Goal: Check status: Check status

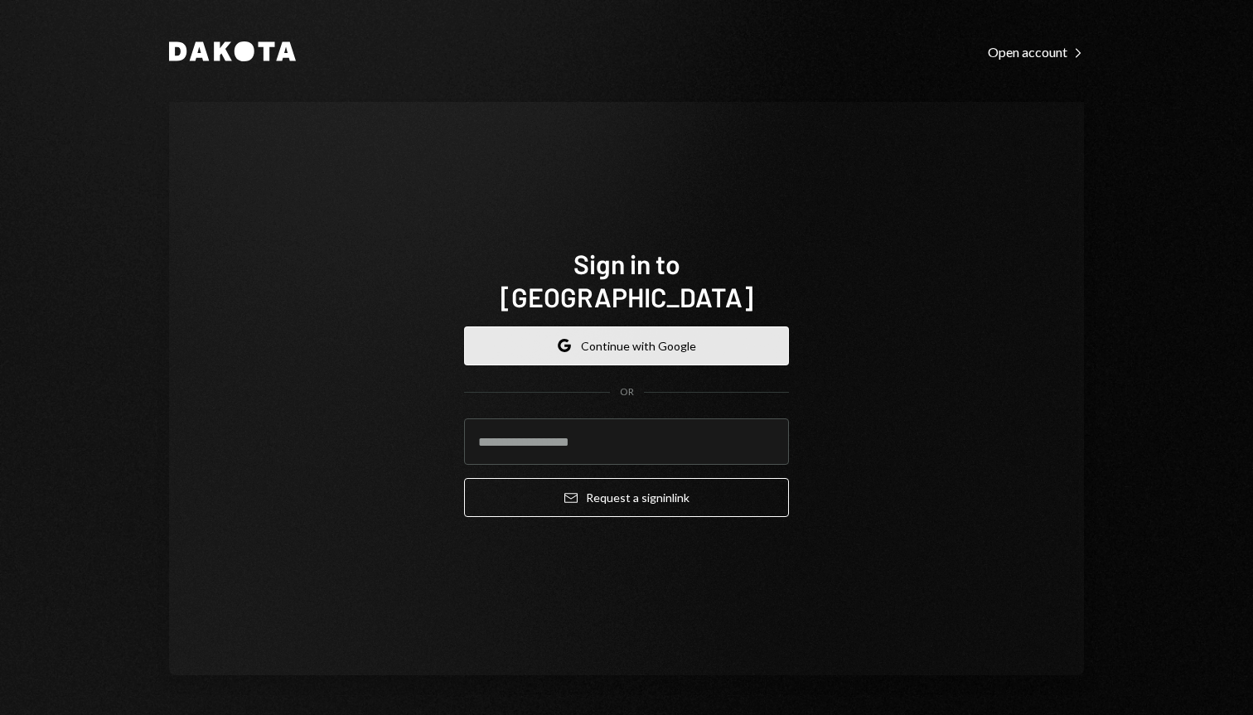
click at [606, 326] on button "Google Continue with Google" at bounding box center [626, 345] width 325 height 39
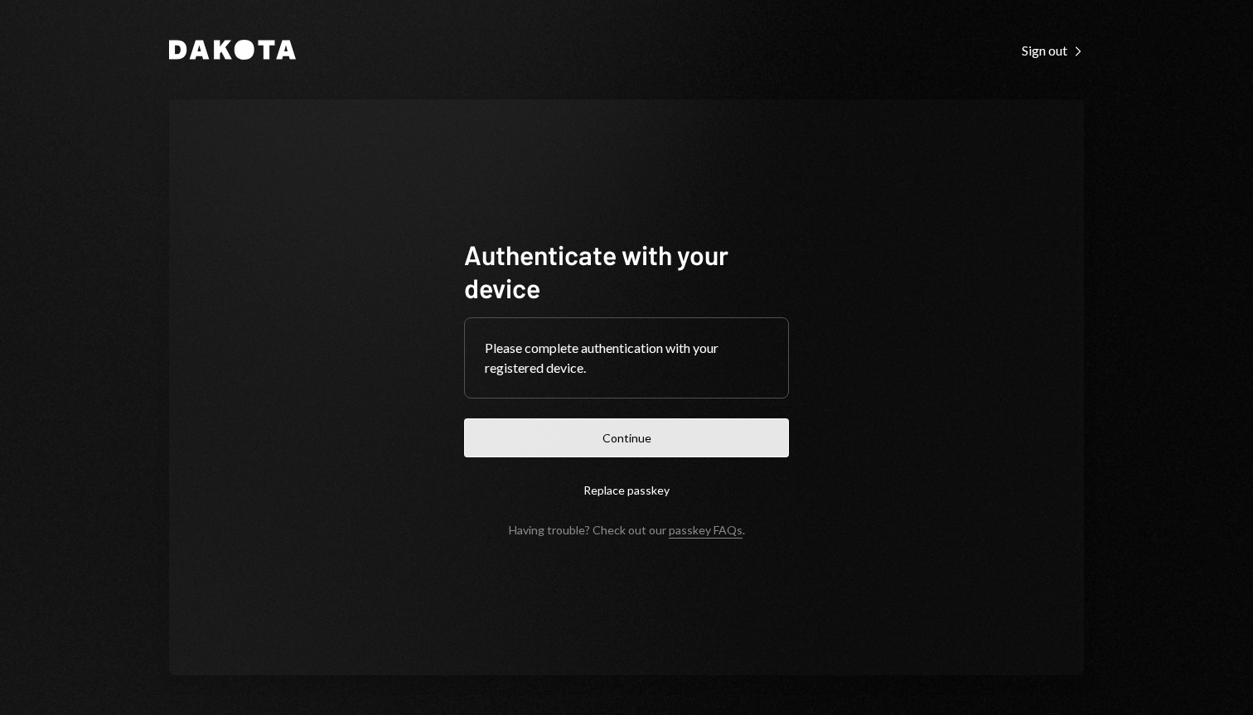
click at [752, 442] on button "Continue" at bounding box center [626, 437] width 325 height 39
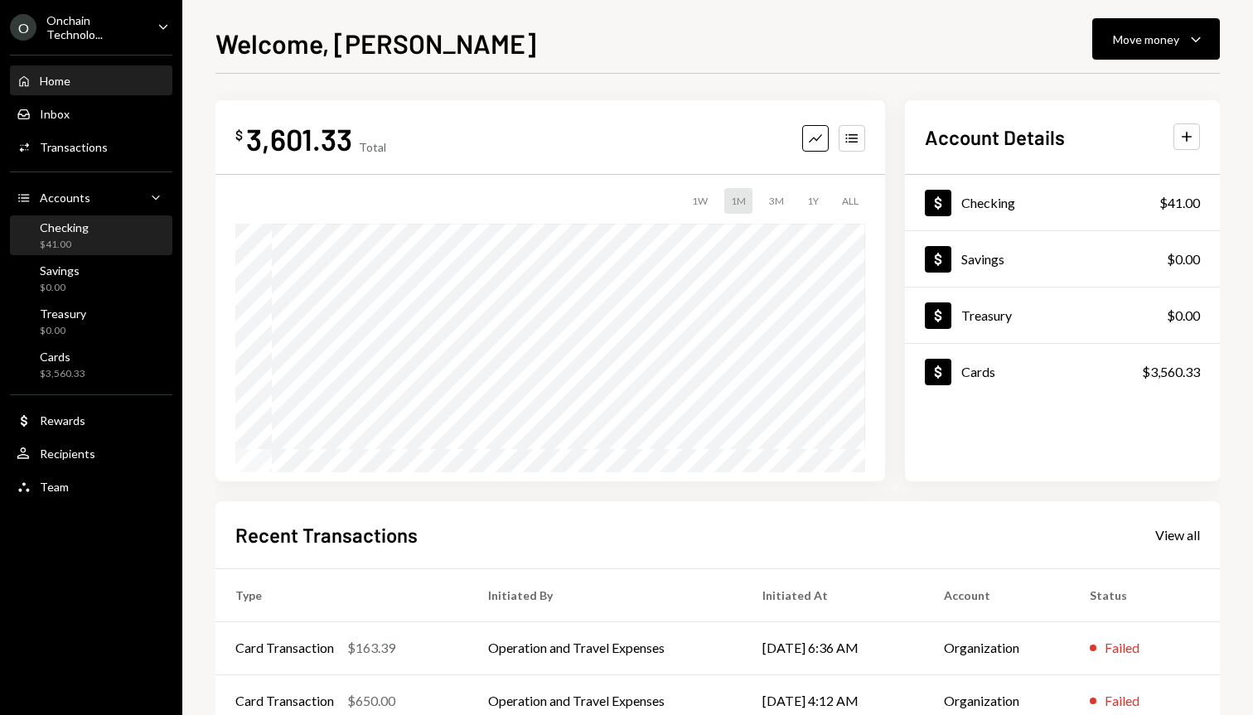
click at [95, 224] on div "Checking $41.00" at bounding box center [91, 235] width 149 height 31
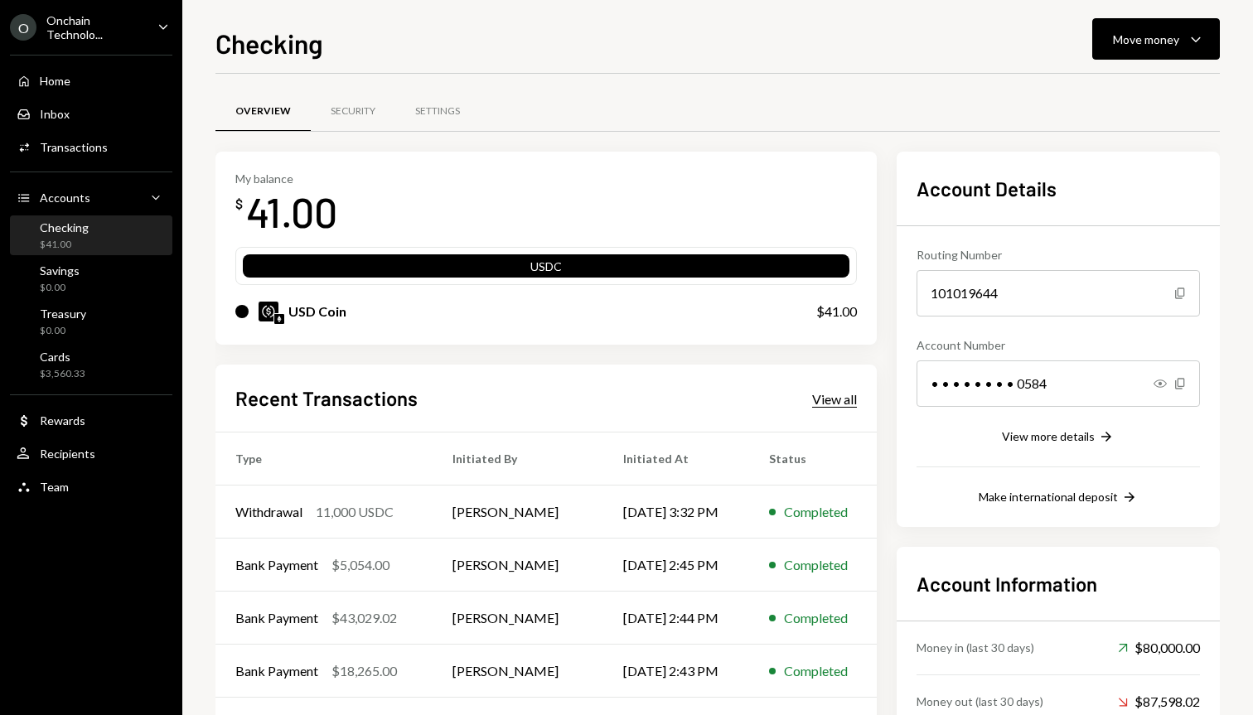
click at [845, 399] on div "View all" at bounding box center [834, 399] width 45 height 17
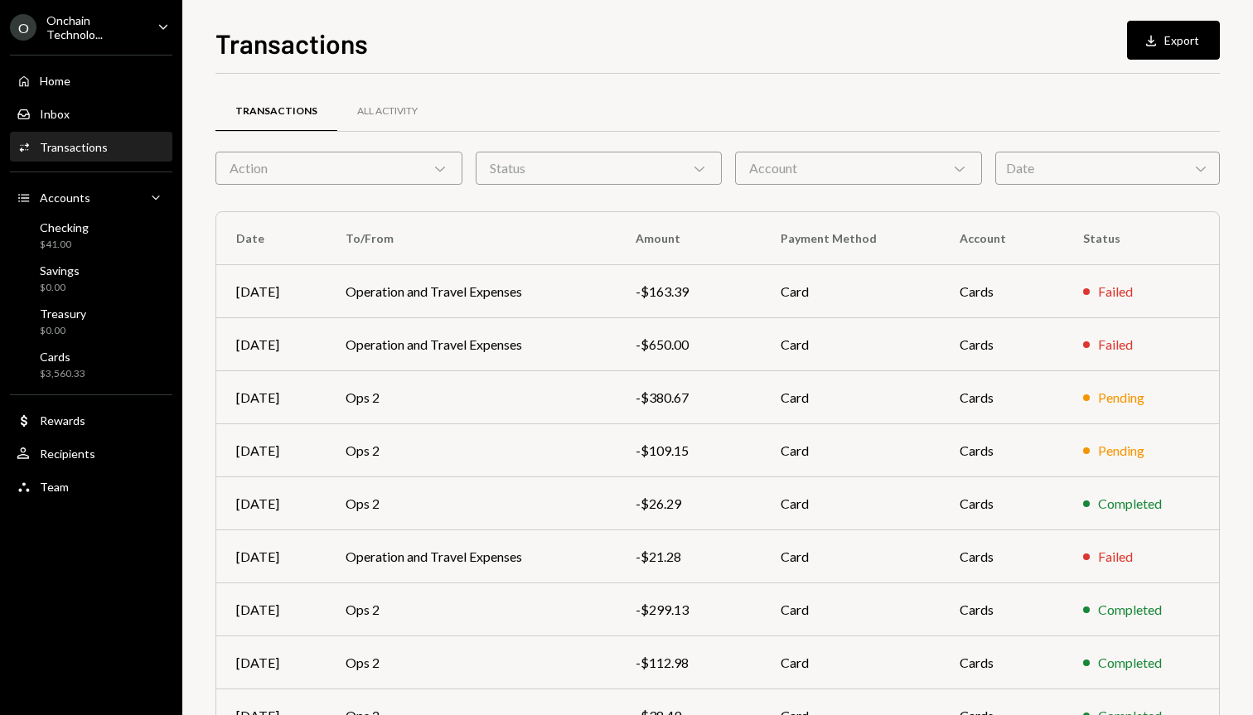
click at [1133, 174] on div "Date Chevron Down" at bounding box center [1107, 168] width 225 height 33
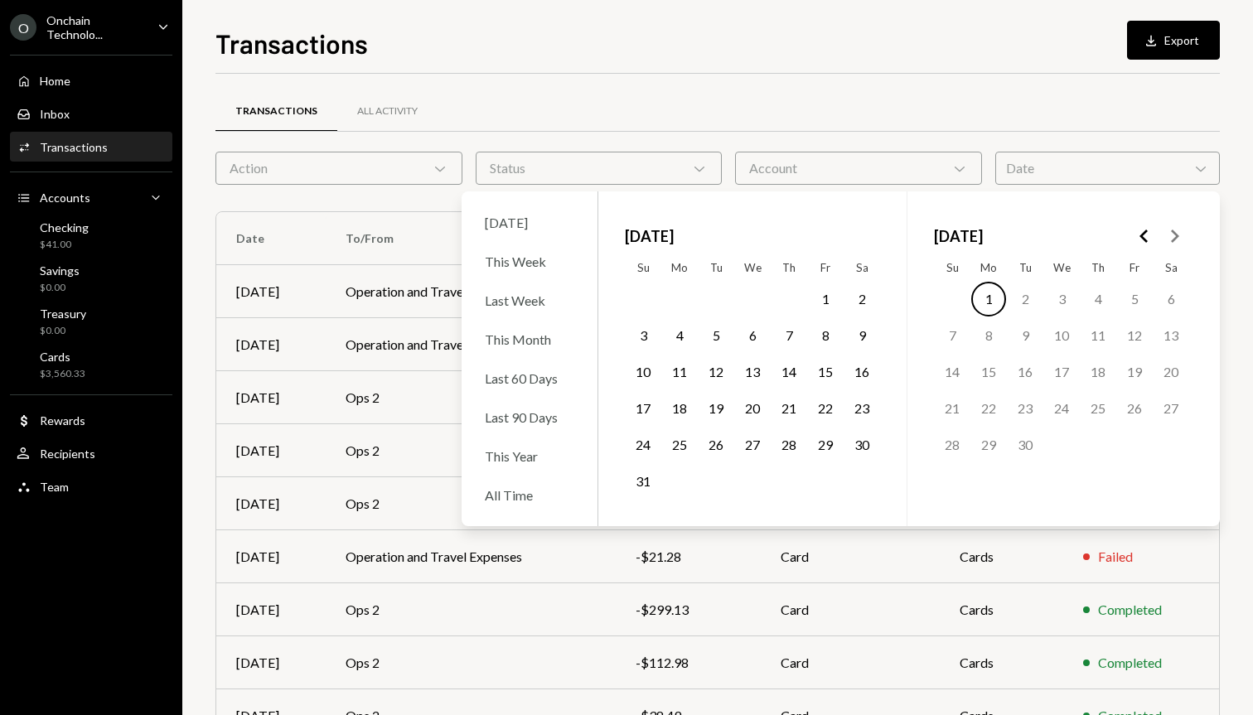
click at [1144, 233] on polygon "Go to the Previous Month" at bounding box center [1143, 236] width 8 height 13
click at [1172, 404] on button "26" at bounding box center [1170, 408] width 35 height 35
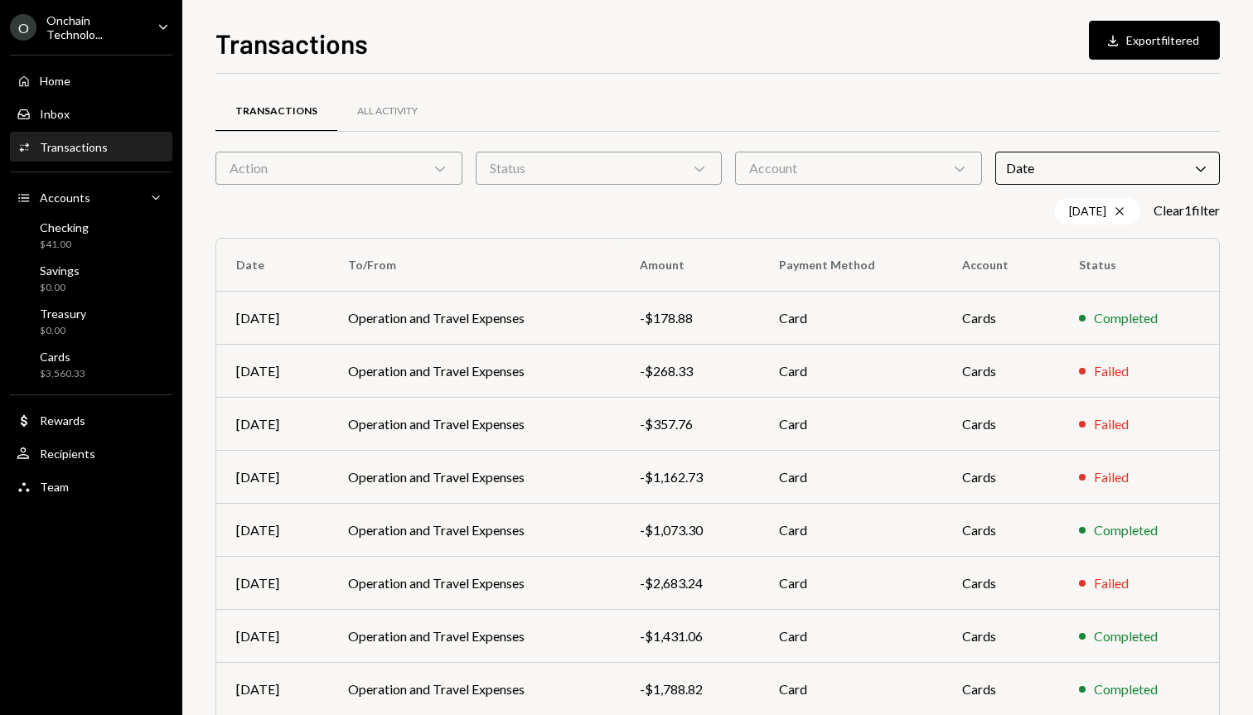
click at [1233, 401] on div "Transactions Download Export filtered Transactions All Activity Action Chevron …" at bounding box center [717, 357] width 1070 height 715
click at [1083, 527] on div "Completed" at bounding box center [1139, 530] width 120 height 20
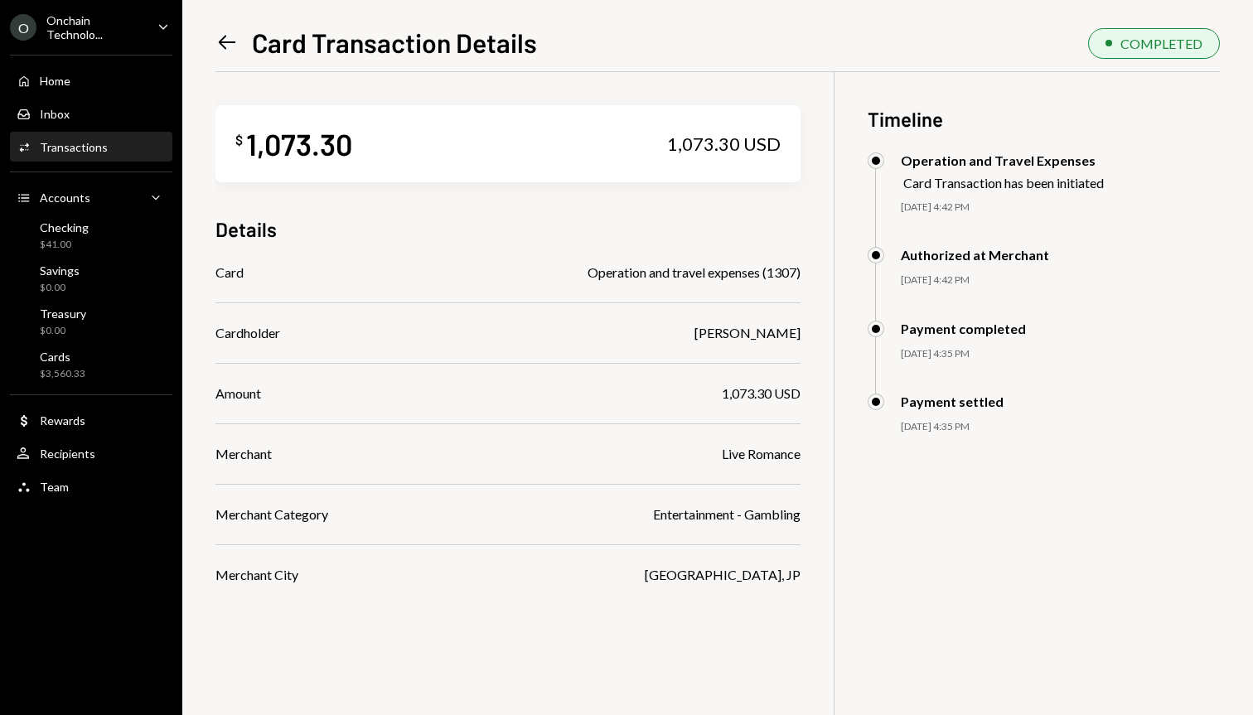
click at [219, 41] on icon "Left Arrow" at bounding box center [226, 42] width 23 height 23
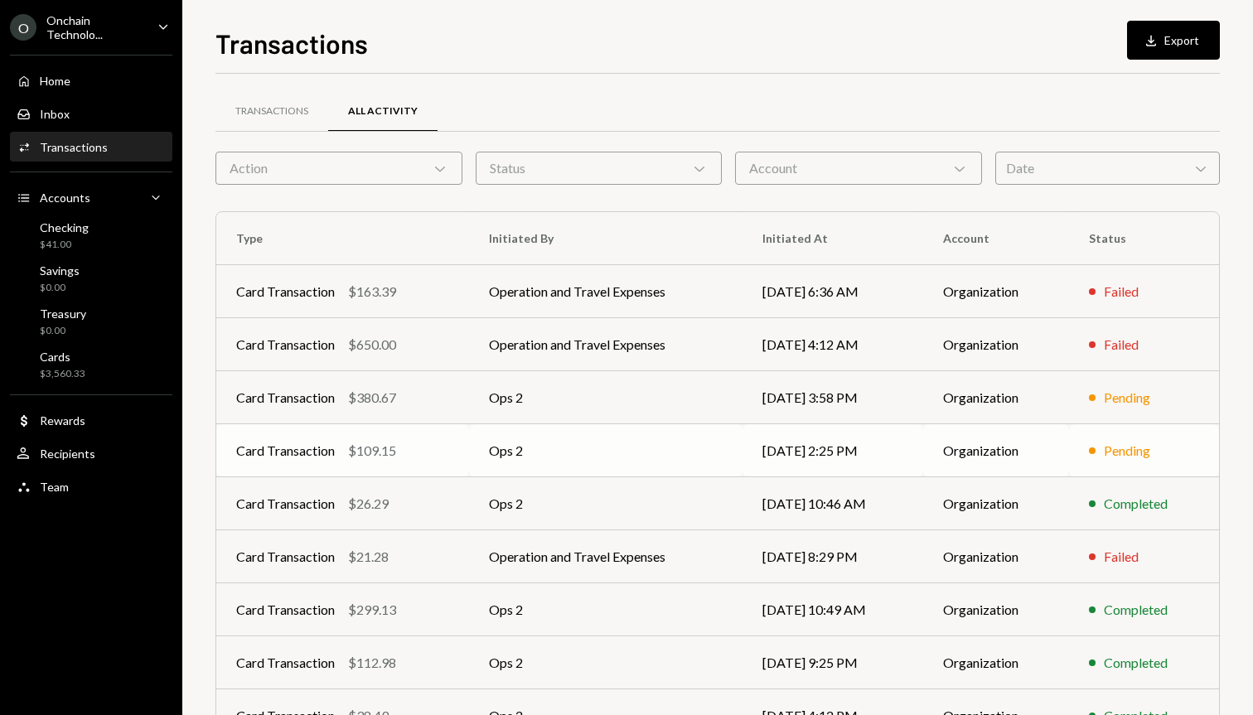
click at [1120, 447] on div "Pending" at bounding box center [1127, 451] width 46 height 20
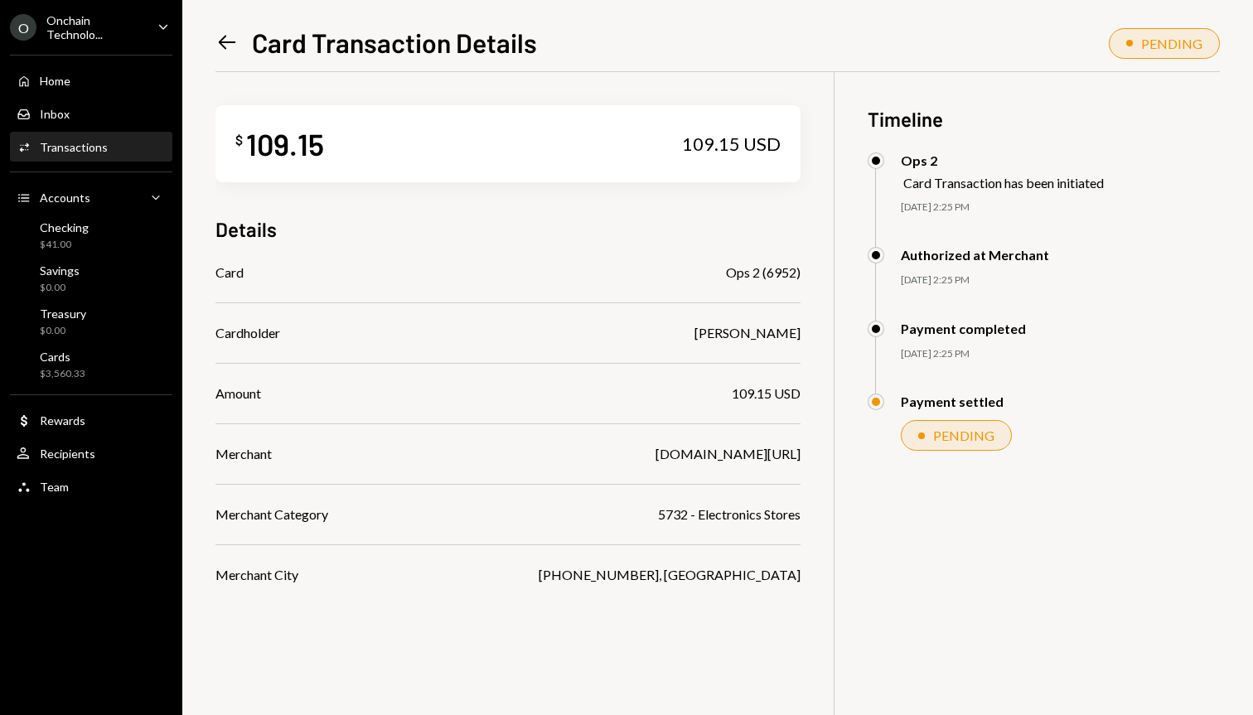
click at [225, 45] on icon "Left Arrow" at bounding box center [226, 42] width 23 height 23
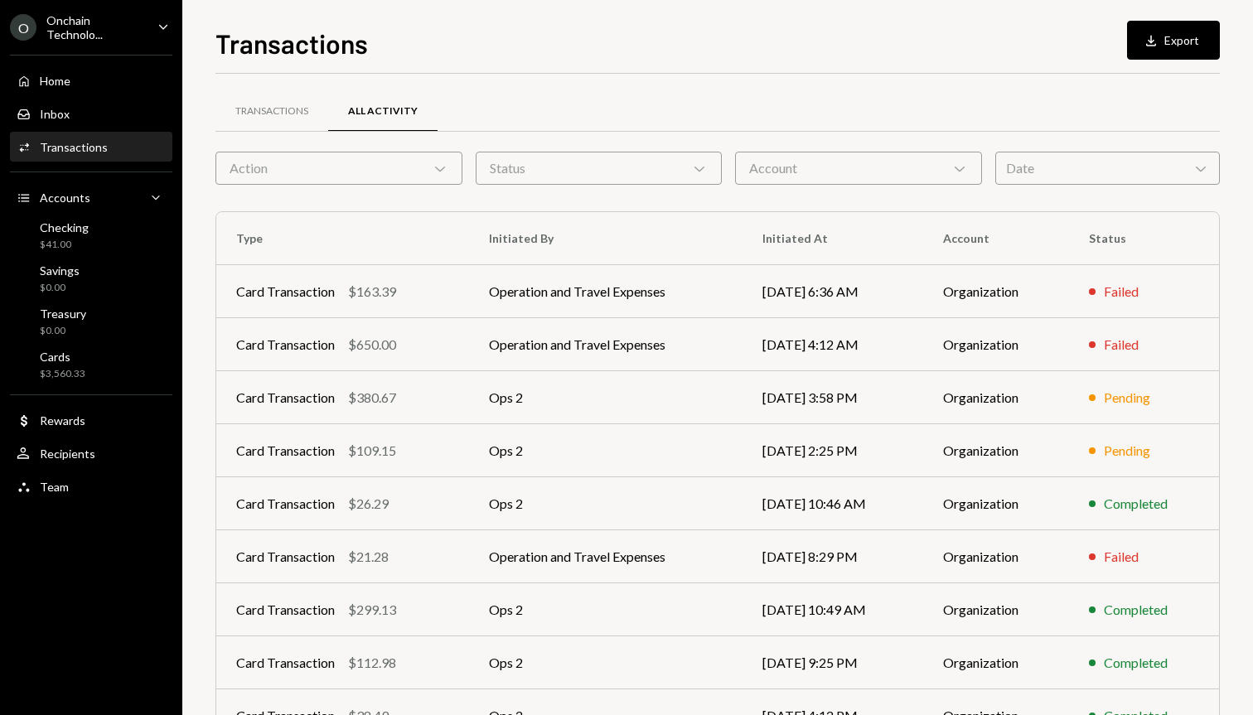
click at [1071, 170] on div "Date Chevron Down" at bounding box center [1107, 168] width 225 height 33
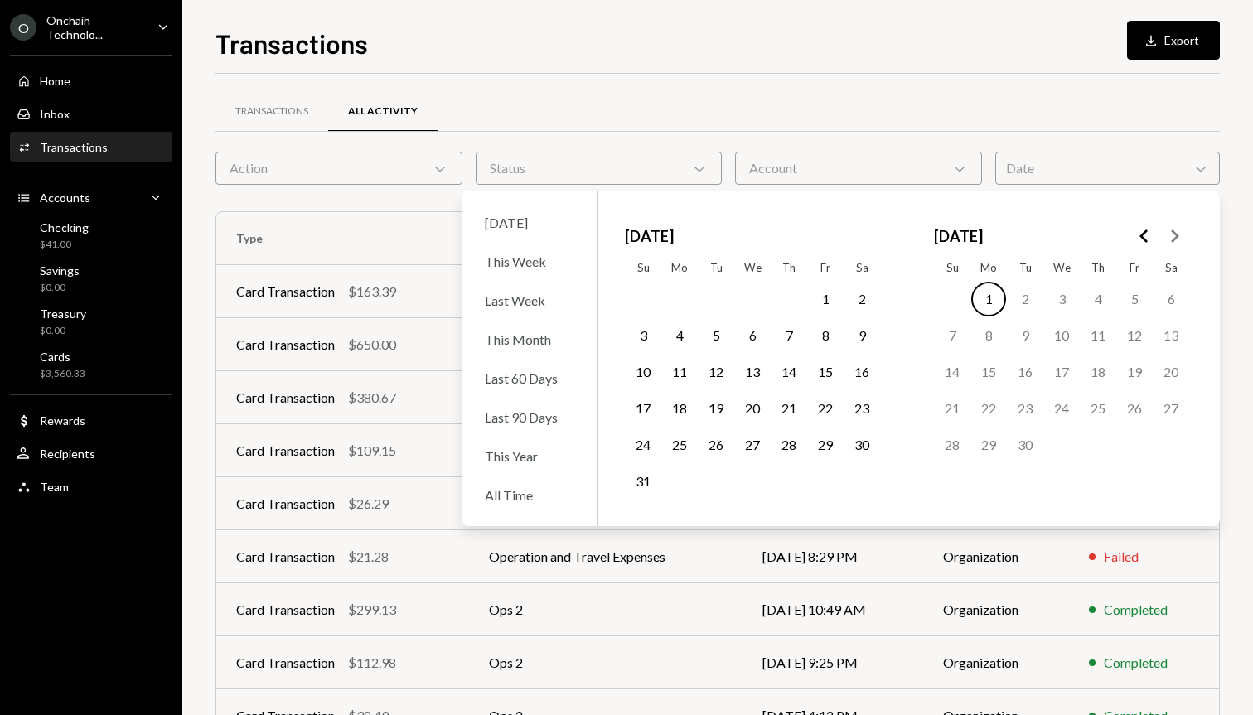
click at [1143, 234] on polygon "Go to the Previous Month" at bounding box center [1143, 236] width 8 height 13
click at [1173, 409] on button "26" at bounding box center [1170, 408] width 35 height 35
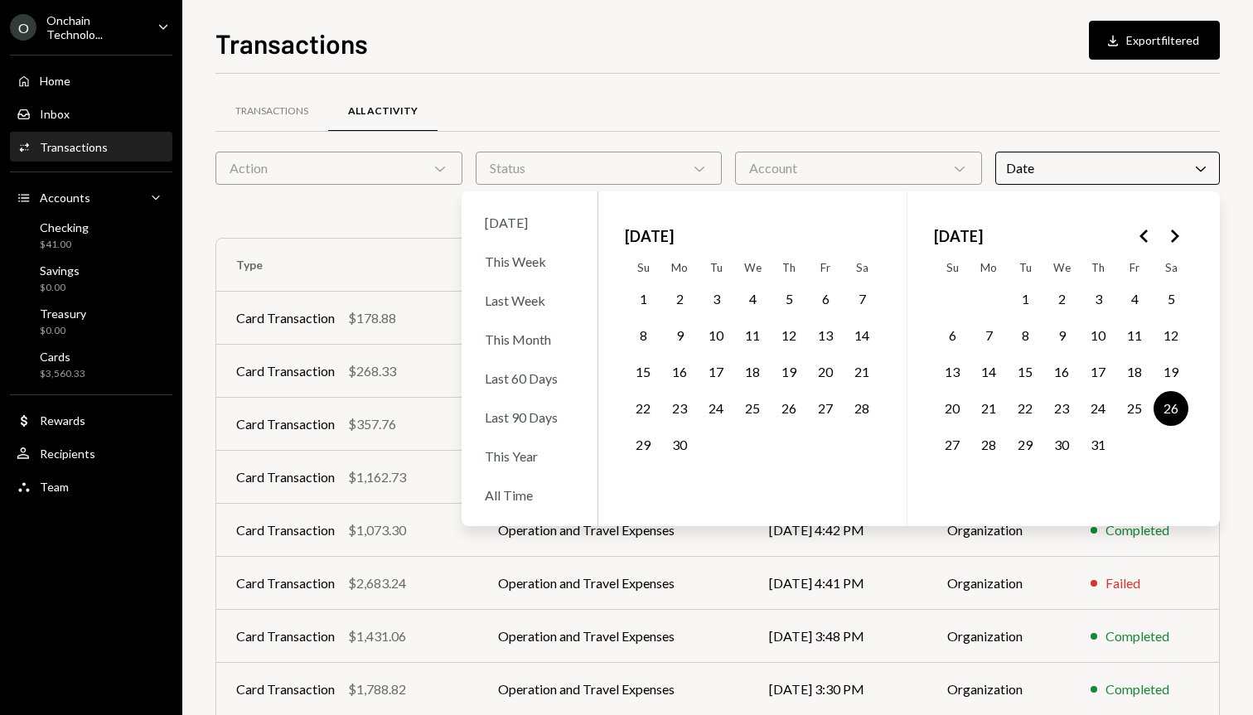
click at [1226, 185] on div "Transactions Download Export filtered Transactions All Activity Action Chevron …" at bounding box center [717, 357] width 1070 height 715
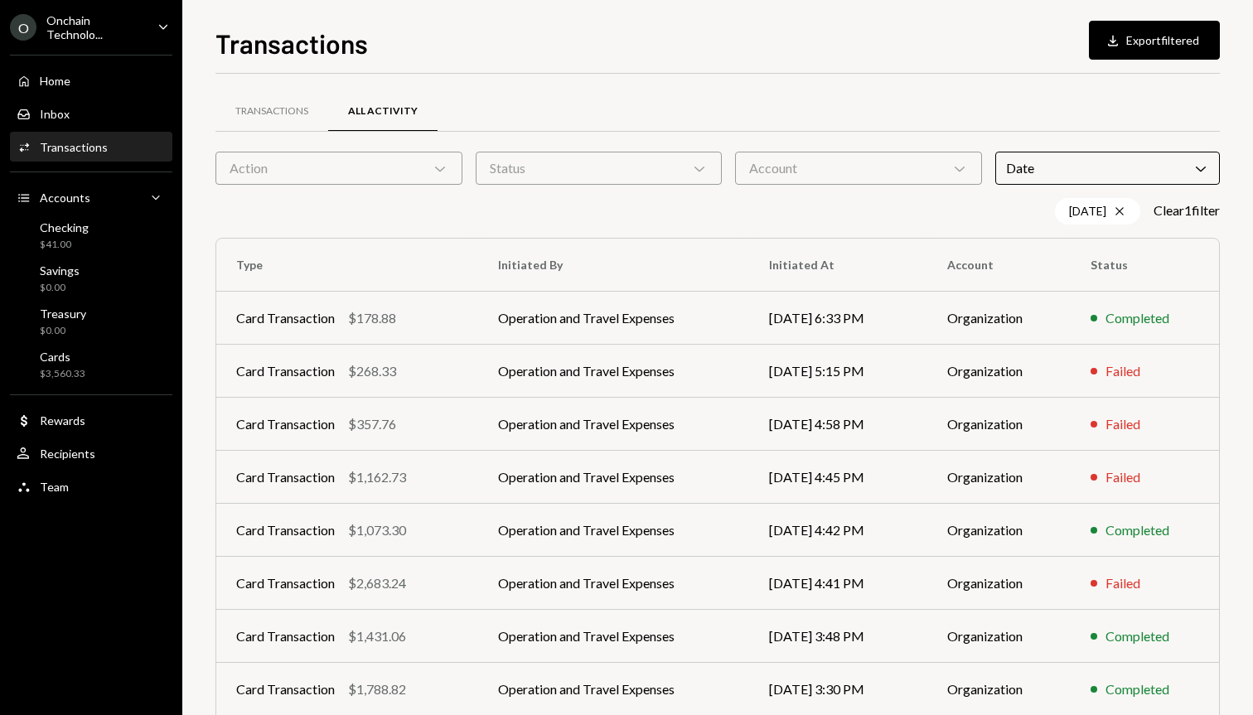
click at [1244, 621] on div "Transactions Download Export filtered Transactions All Activity Action Chevron …" at bounding box center [717, 357] width 1070 height 715
